Goal: Find specific page/section: Find specific page/section

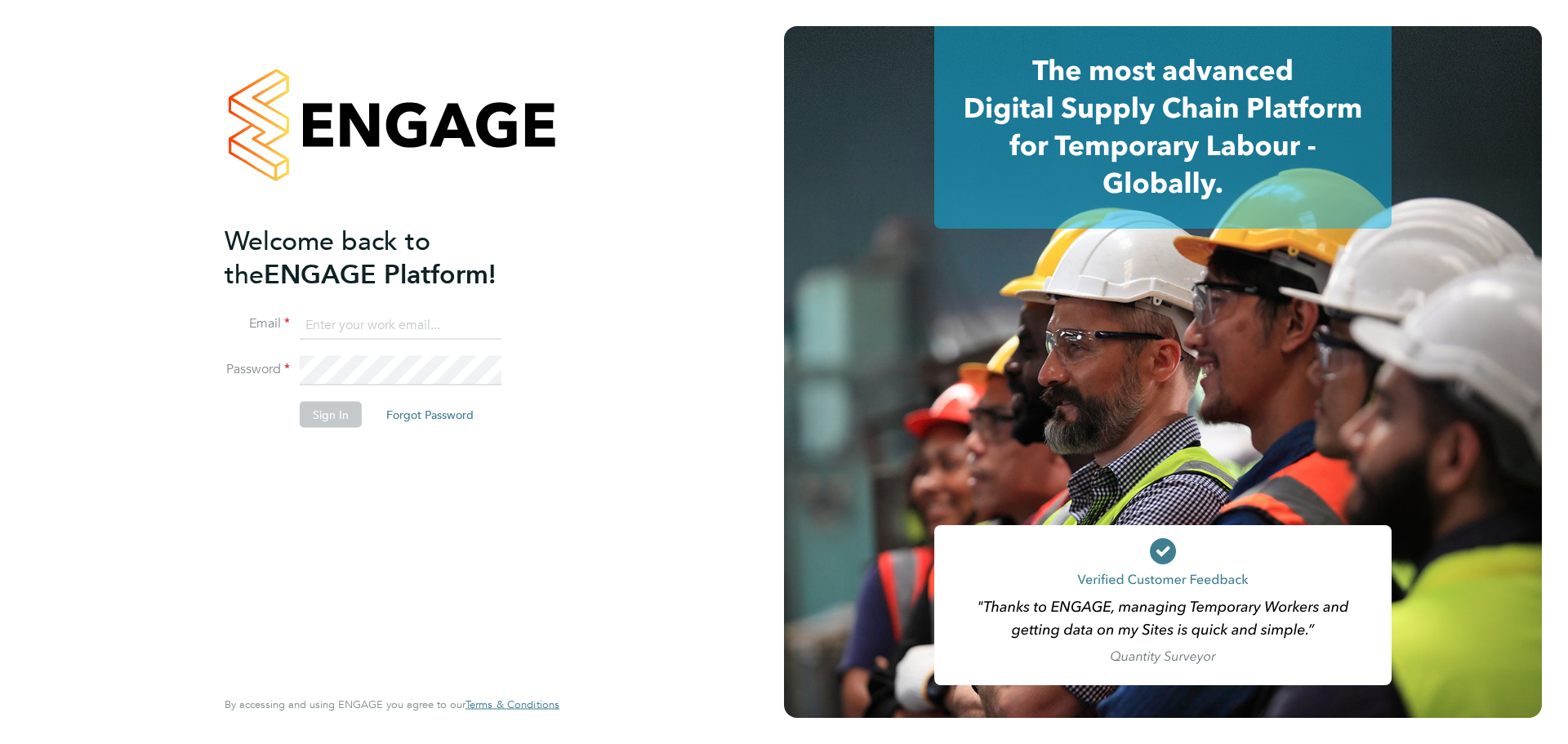
type input "ryan@boden-group.co.uk"
click at [340, 421] on button "Sign In" at bounding box center [330, 414] width 62 height 26
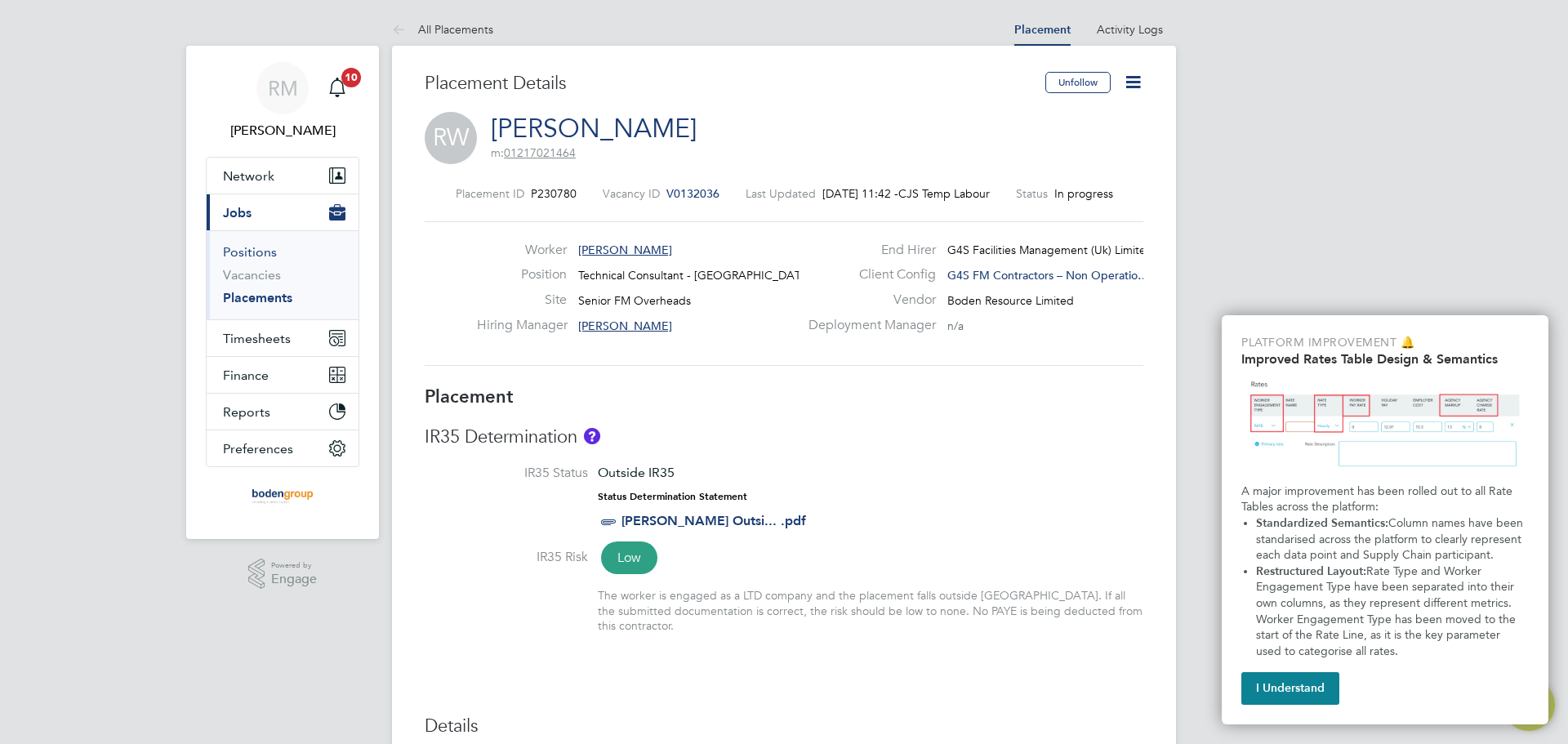
click at [267, 253] on link "Positions" at bounding box center [250, 251] width 54 height 15
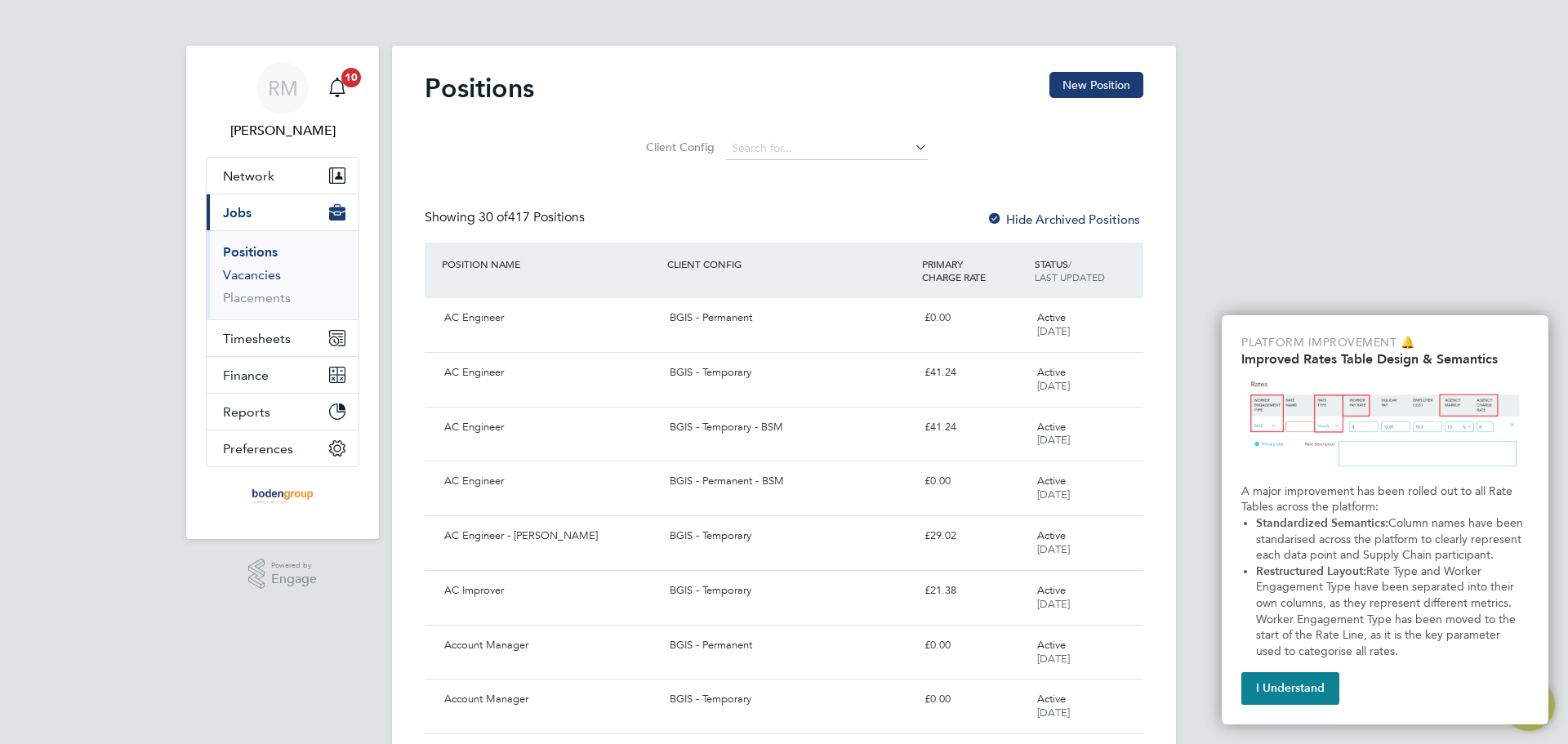
click at [254, 276] on link "Vacancies" at bounding box center [252, 274] width 58 height 15
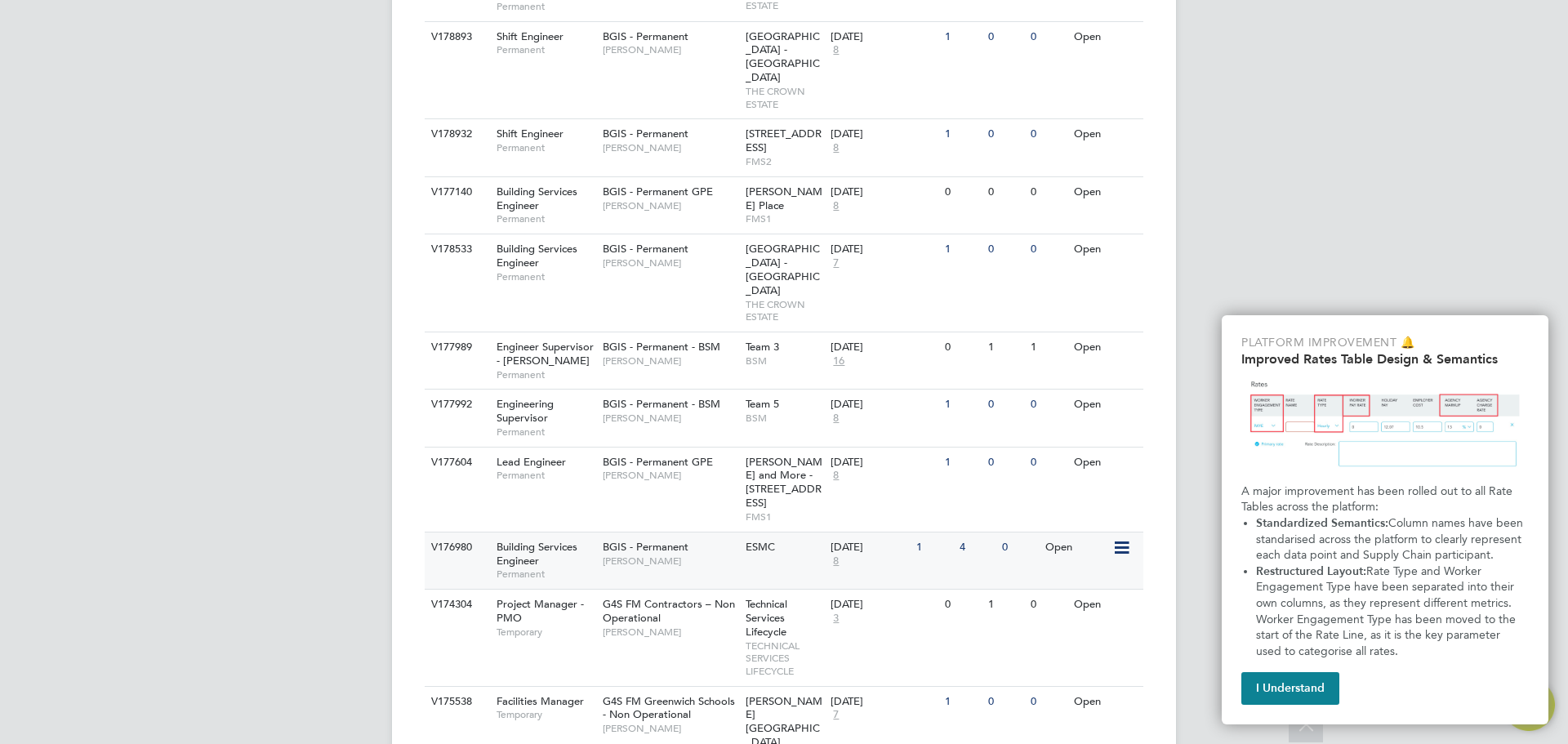
scroll to position [807, 0]
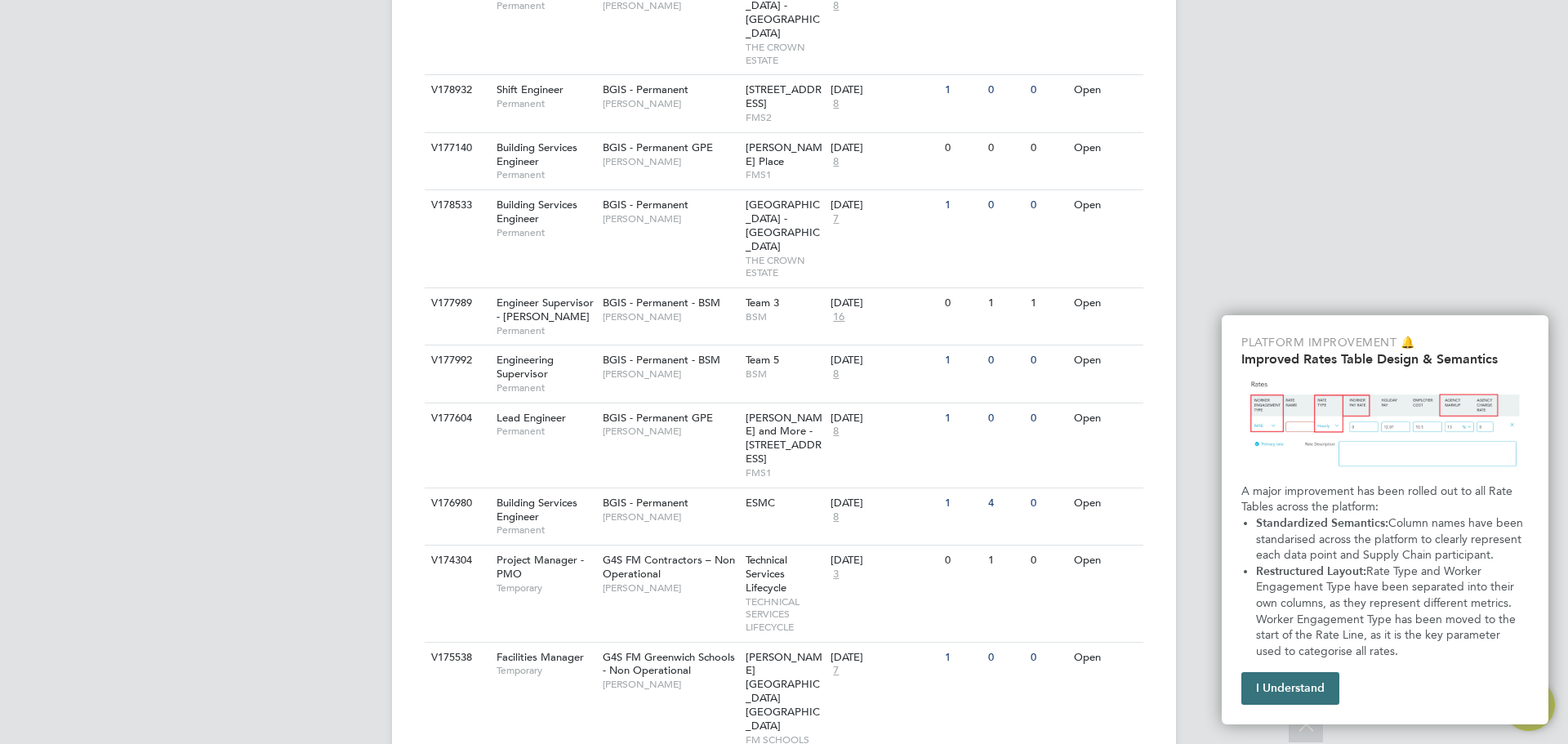
click at [1269, 690] on button "I Understand" at bounding box center [1290, 688] width 98 height 33
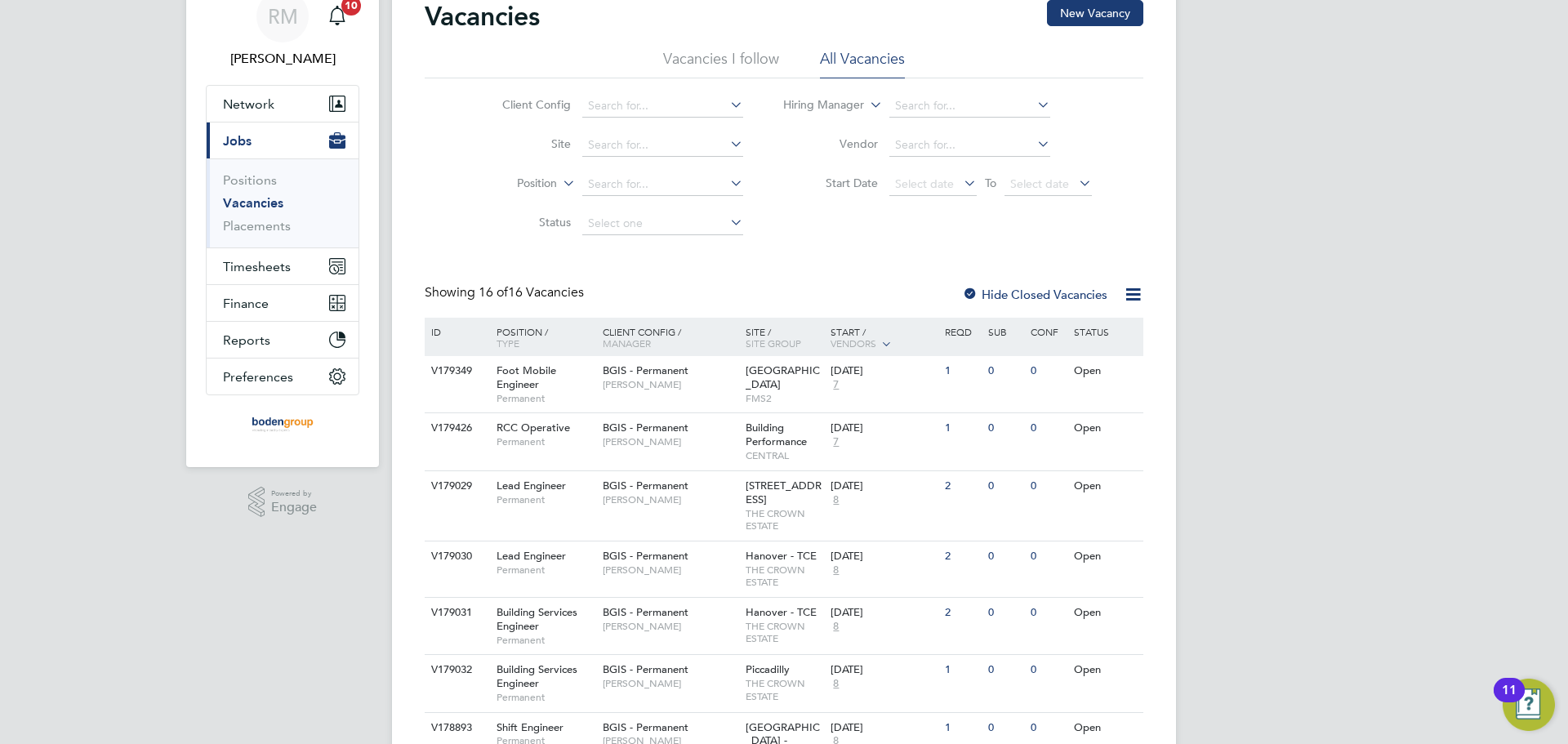
scroll to position [0, 0]
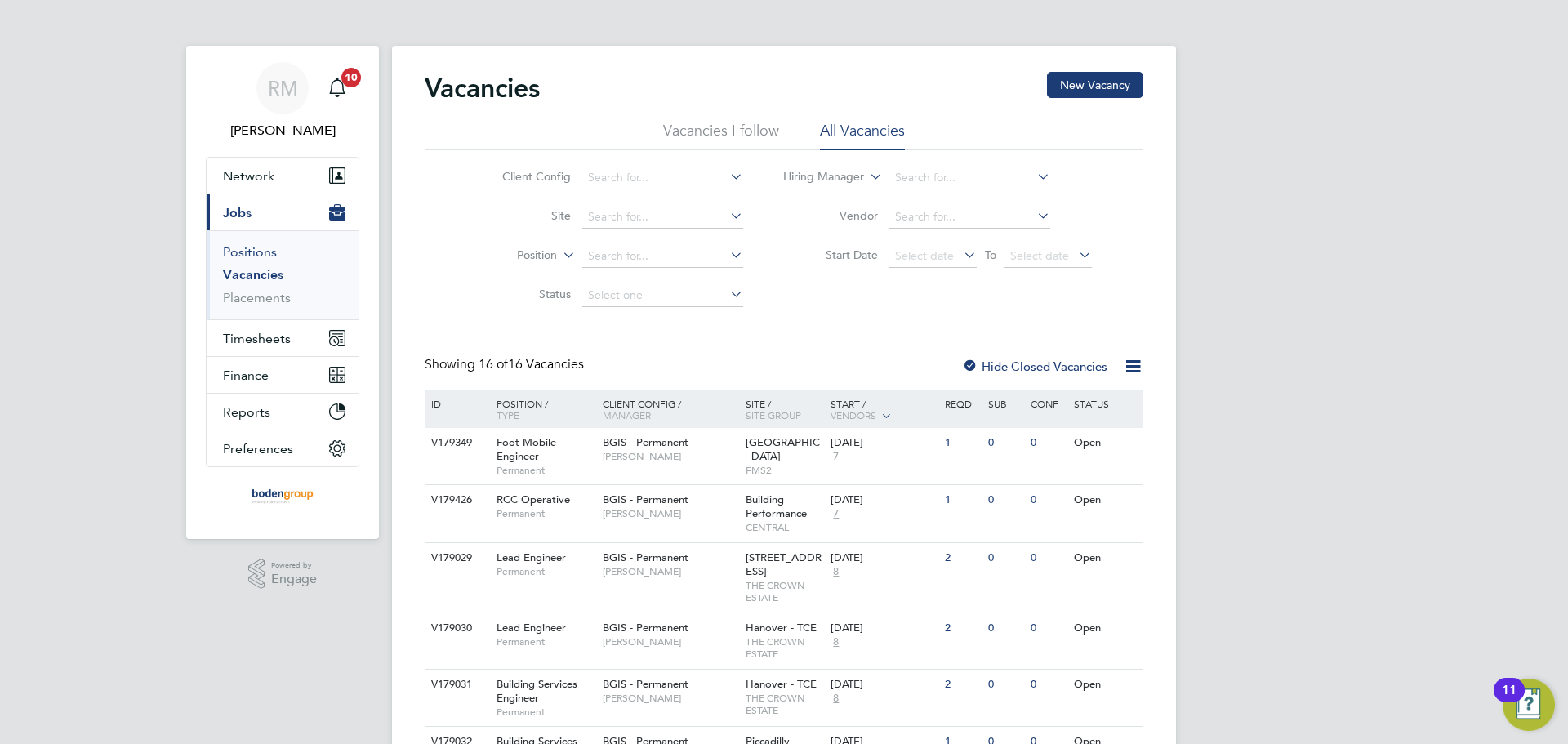
click at [255, 252] on link "Positions" at bounding box center [250, 251] width 54 height 15
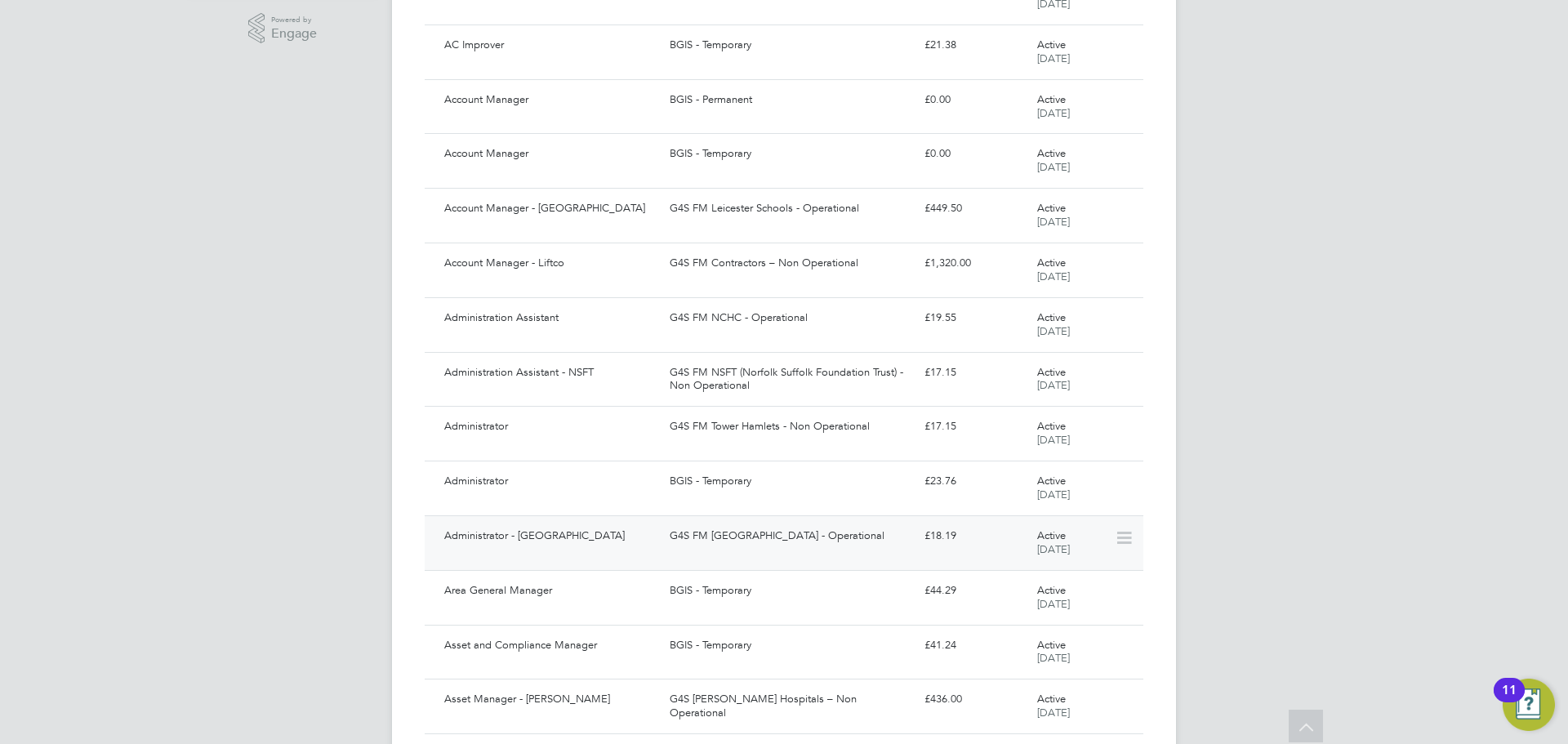
scroll to position [654, 0]
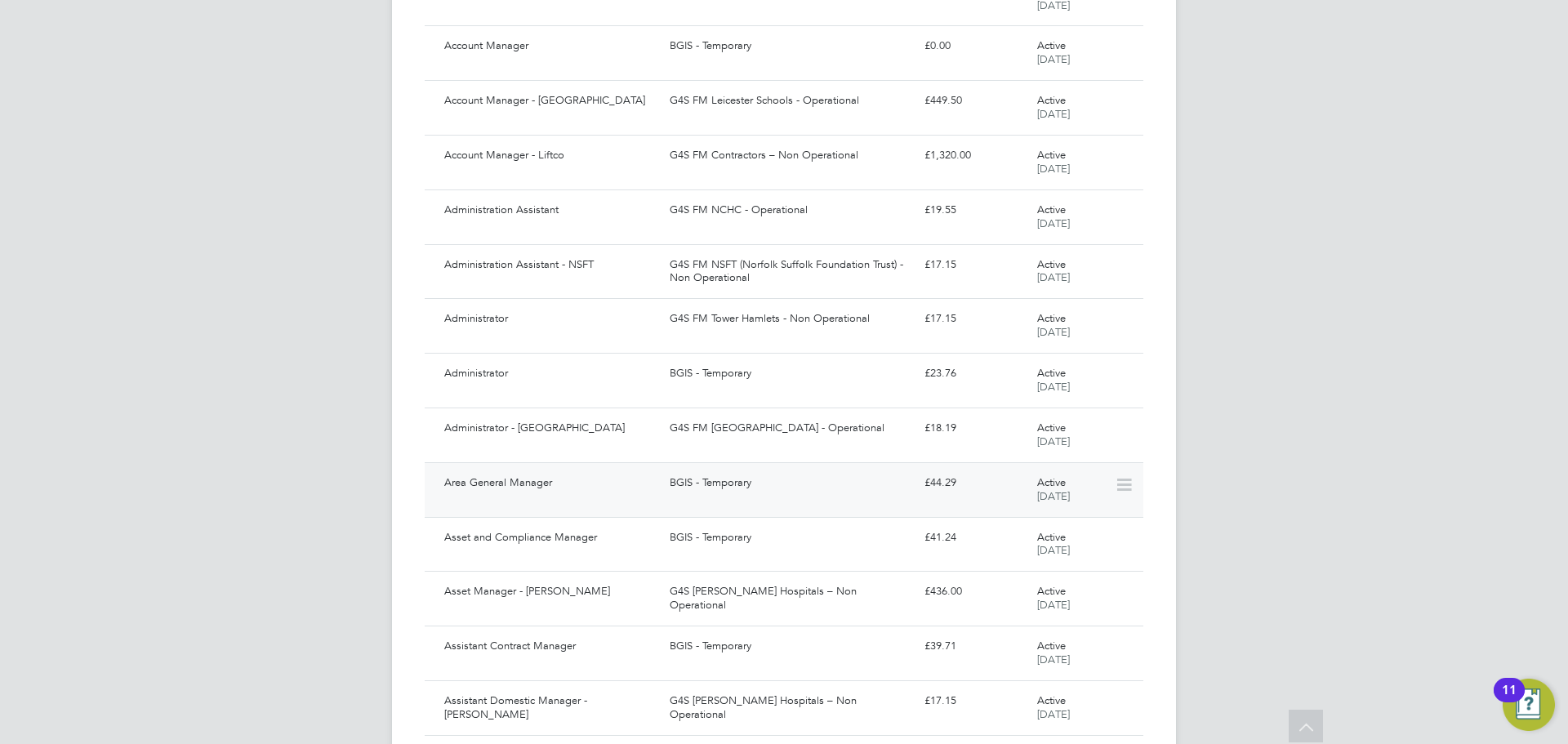
click at [833, 494] on div "BGIS - Temporary" at bounding box center [789, 483] width 254 height 27
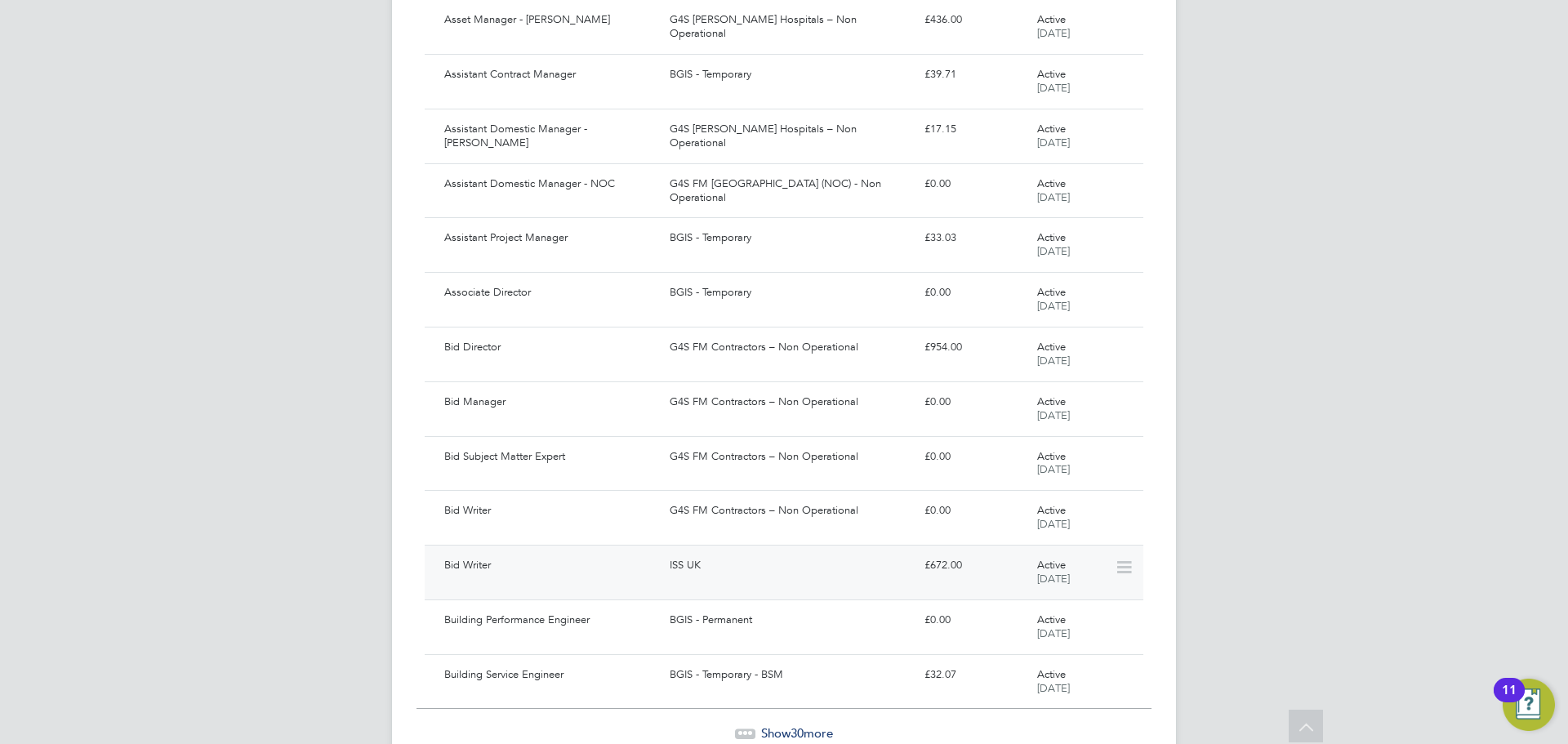
scroll to position [1297, 0]
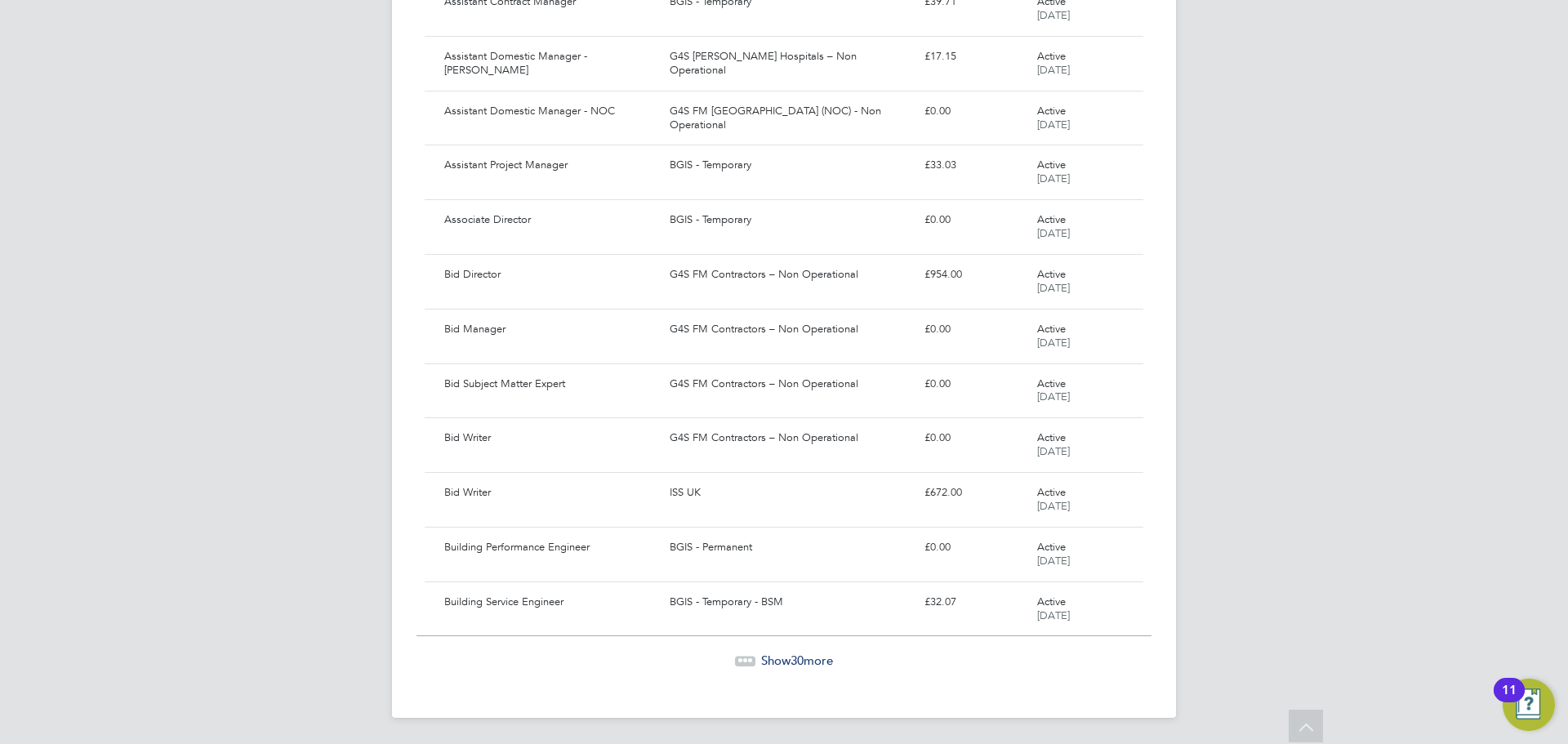
click at [813, 664] on span "Show 30 more" at bounding box center [797, 660] width 72 height 15
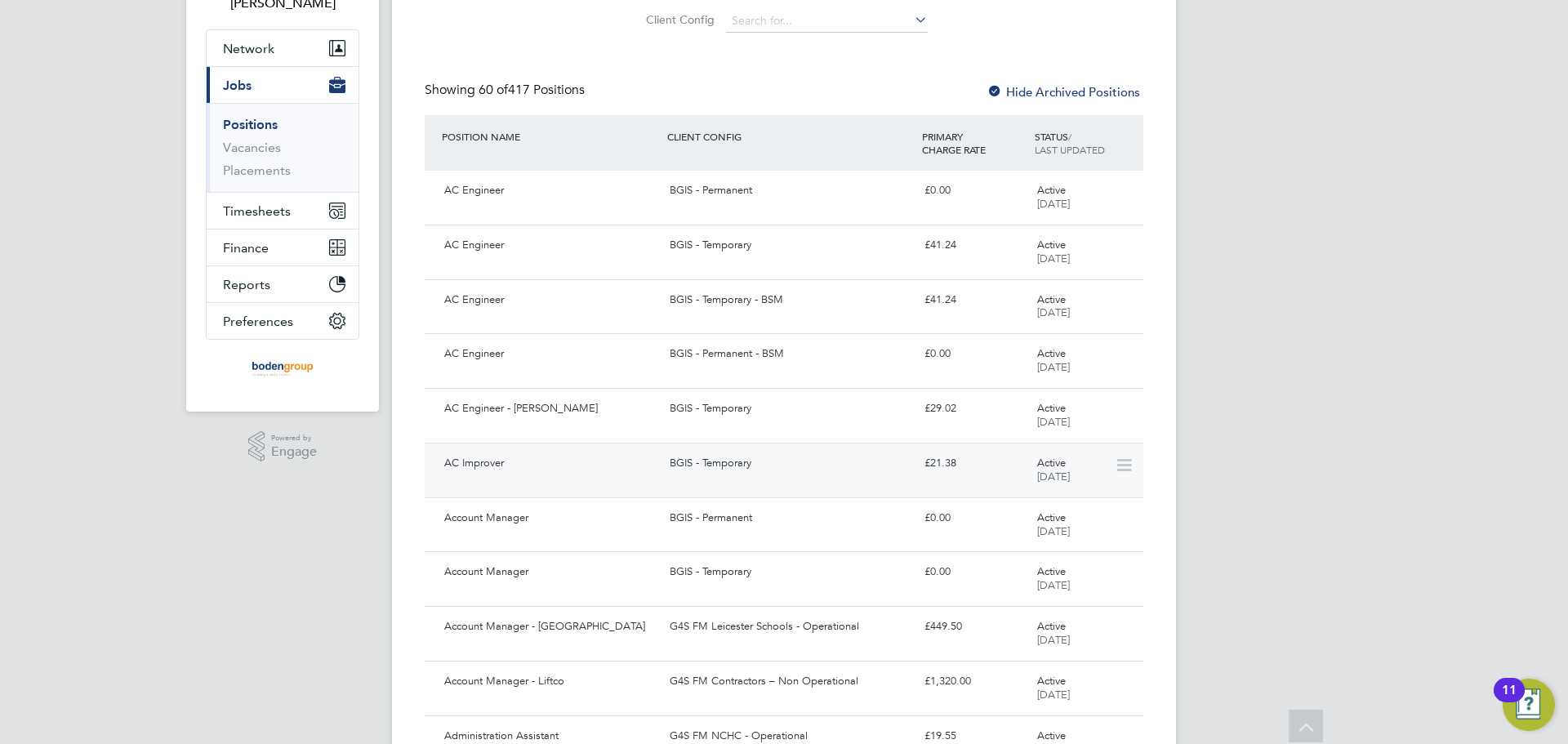
scroll to position [0, 0]
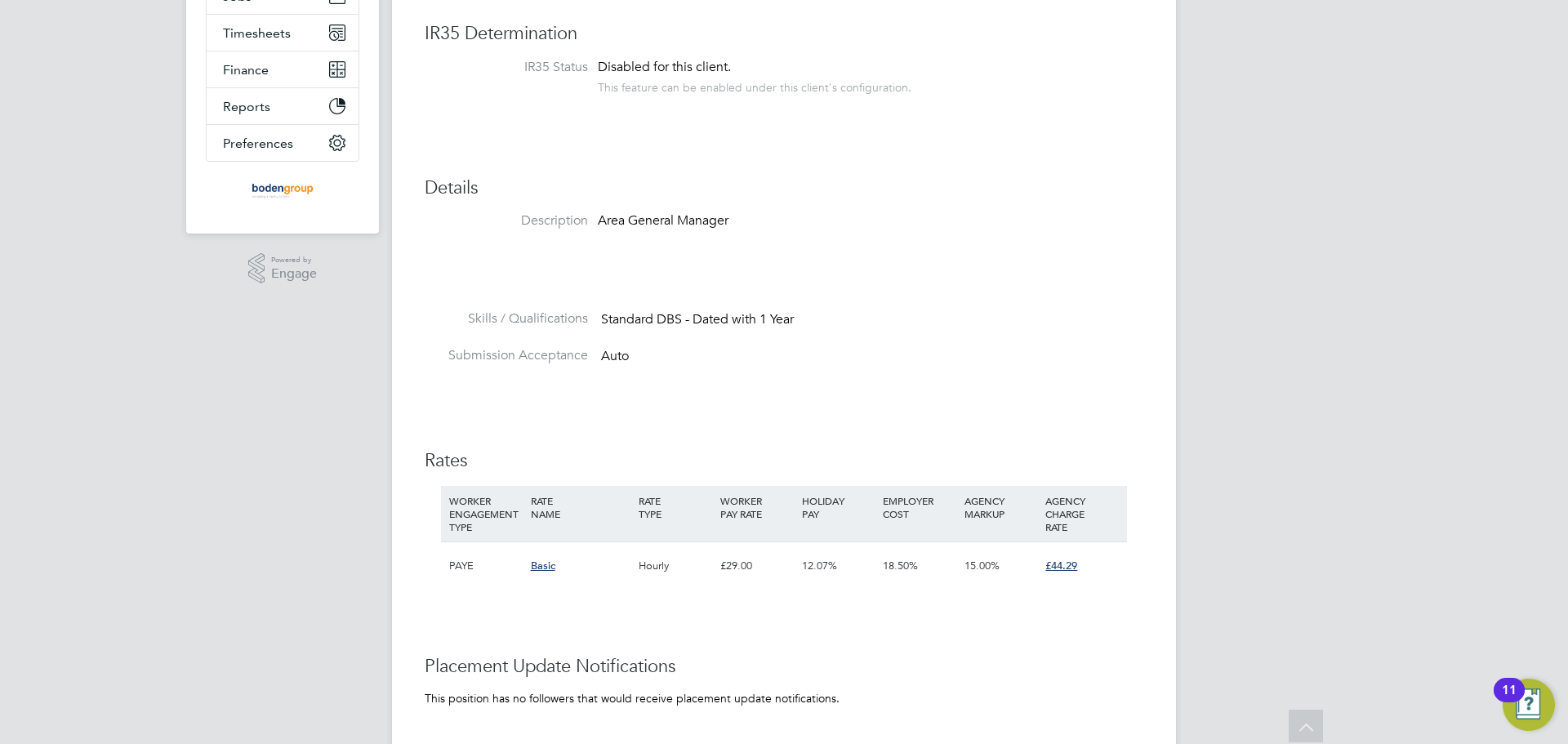
scroll to position [245, 0]
